Goal: Information Seeking & Learning: Check status

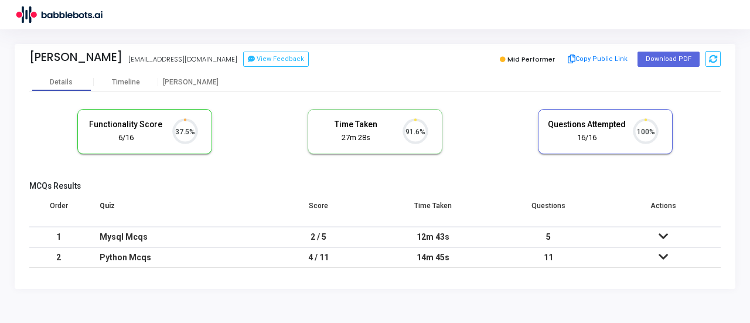
scroll to position [25, 29]
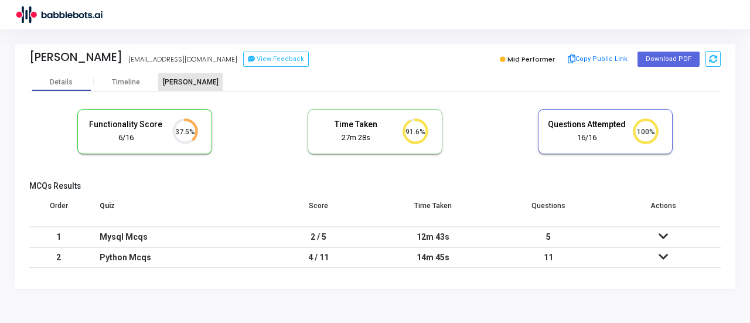
click at [204, 83] on div "[PERSON_NAME]" at bounding box center [190, 82] width 64 height 9
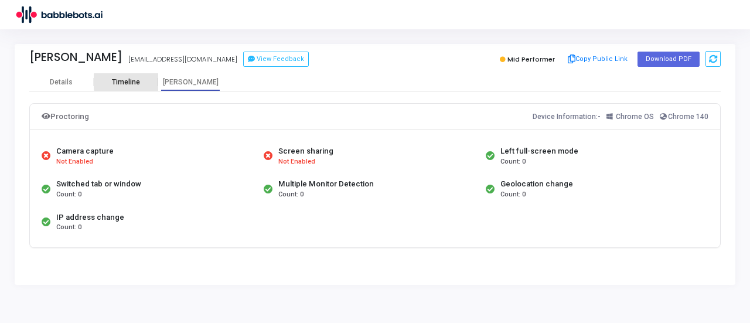
click at [143, 81] on div "Timeline" at bounding box center [126, 82] width 64 height 9
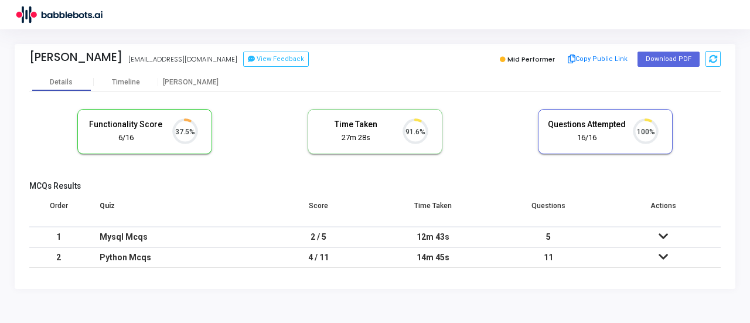
scroll to position [25, 29]
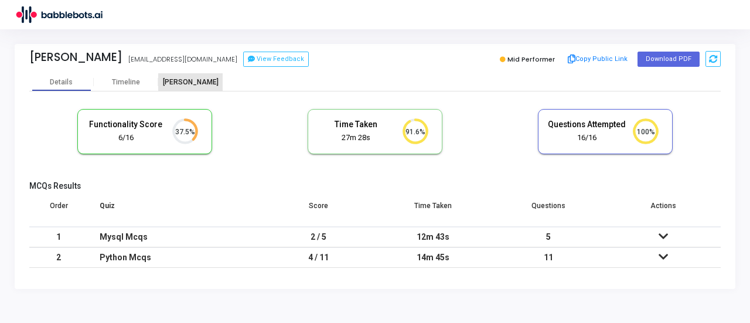
click at [196, 82] on div "[PERSON_NAME]" at bounding box center [190, 82] width 64 height 9
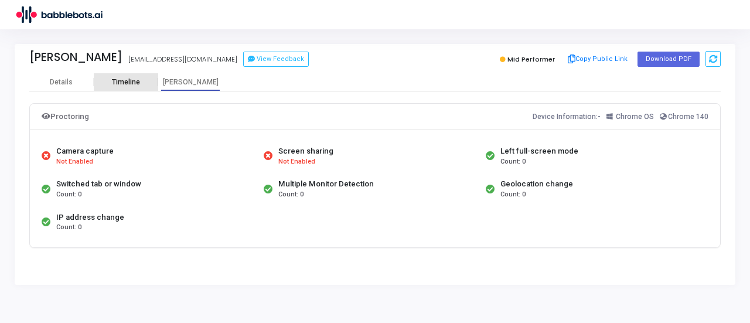
click at [146, 85] on div "Timeline" at bounding box center [126, 82] width 64 height 9
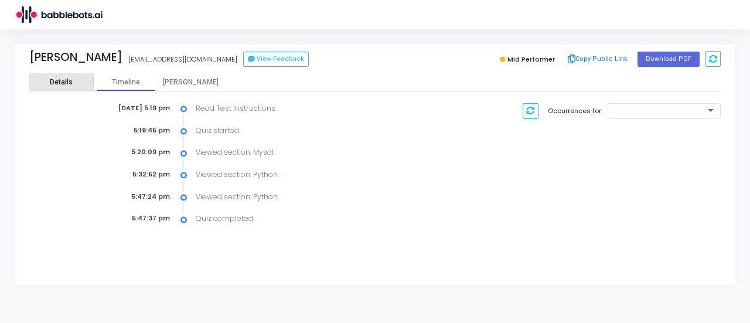
click at [66, 85] on div "Details" at bounding box center [61, 82] width 23 height 9
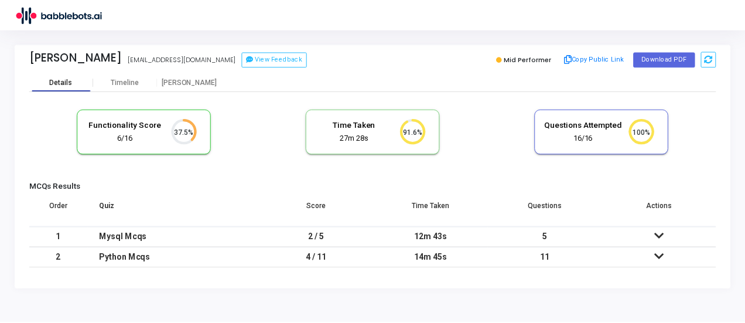
scroll to position [25, 29]
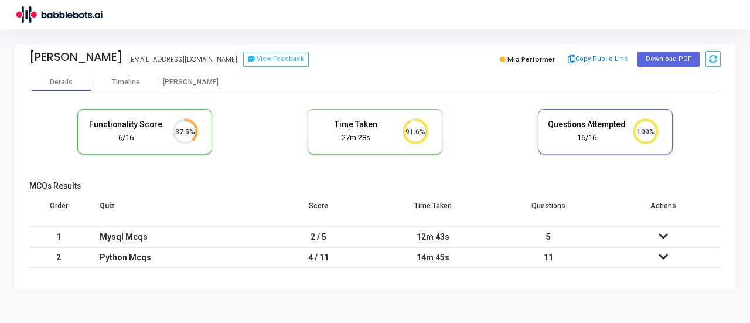
click at [660, 236] on icon at bounding box center [662, 236] width 9 height 8
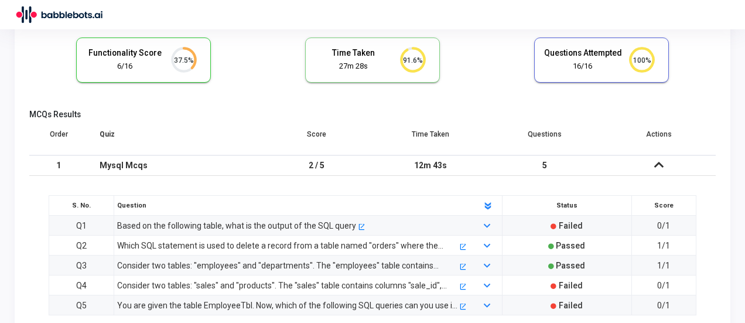
scroll to position [141, 0]
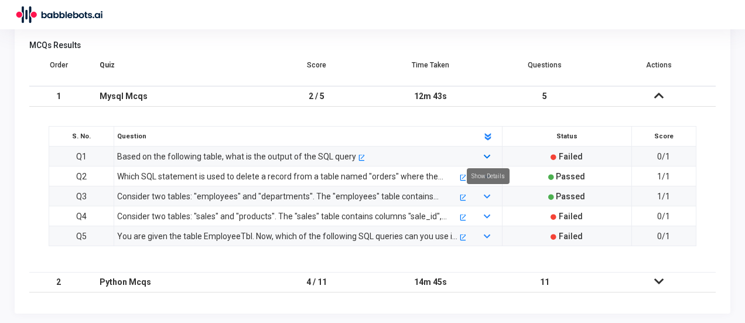
click at [489, 155] on icon at bounding box center [487, 157] width 6 height 8
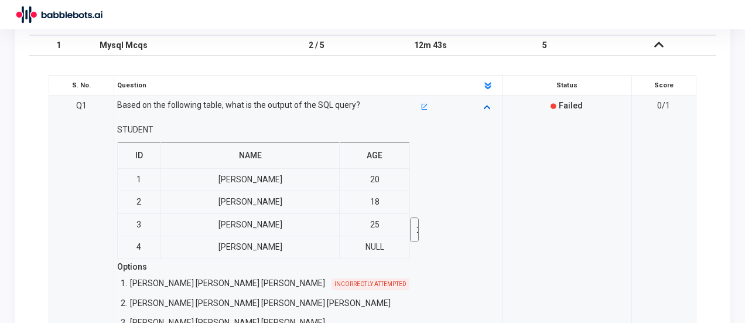
scroll to position [184, 0]
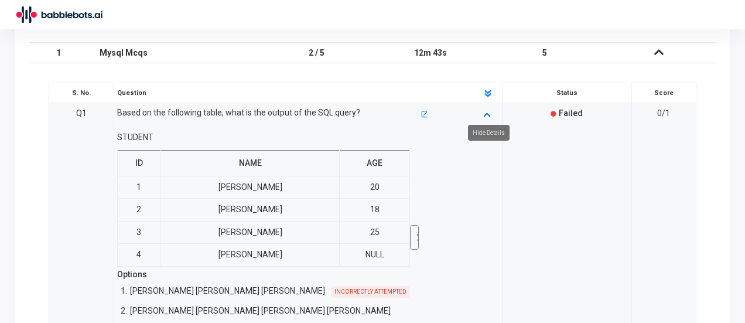
click at [487, 113] on icon at bounding box center [487, 114] width 6 height 8
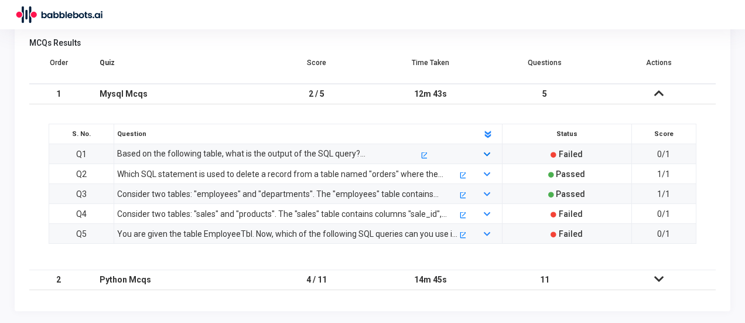
scroll to position [141, 0]
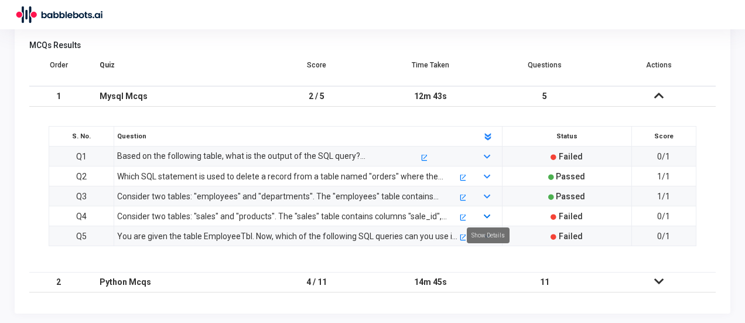
click at [485, 214] on icon at bounding box center [487, 217] width 6 height 8
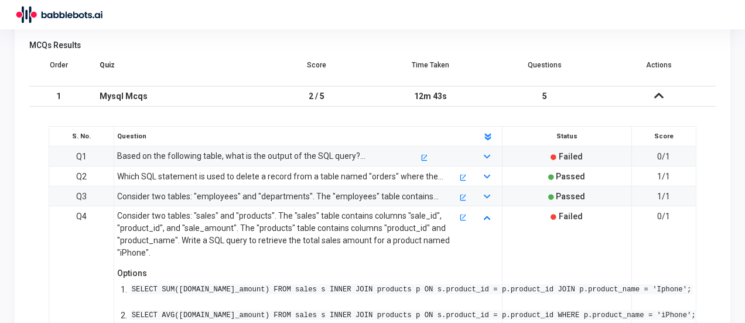
click at [487, 213] on icon at bounding box center [487, 217] width 6 height 8
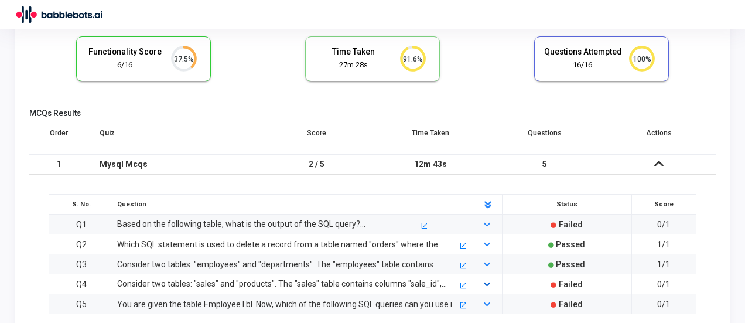
scroll to position [0, 0]
